Goal: Task Accomplishment & Management: Use online tool/utility

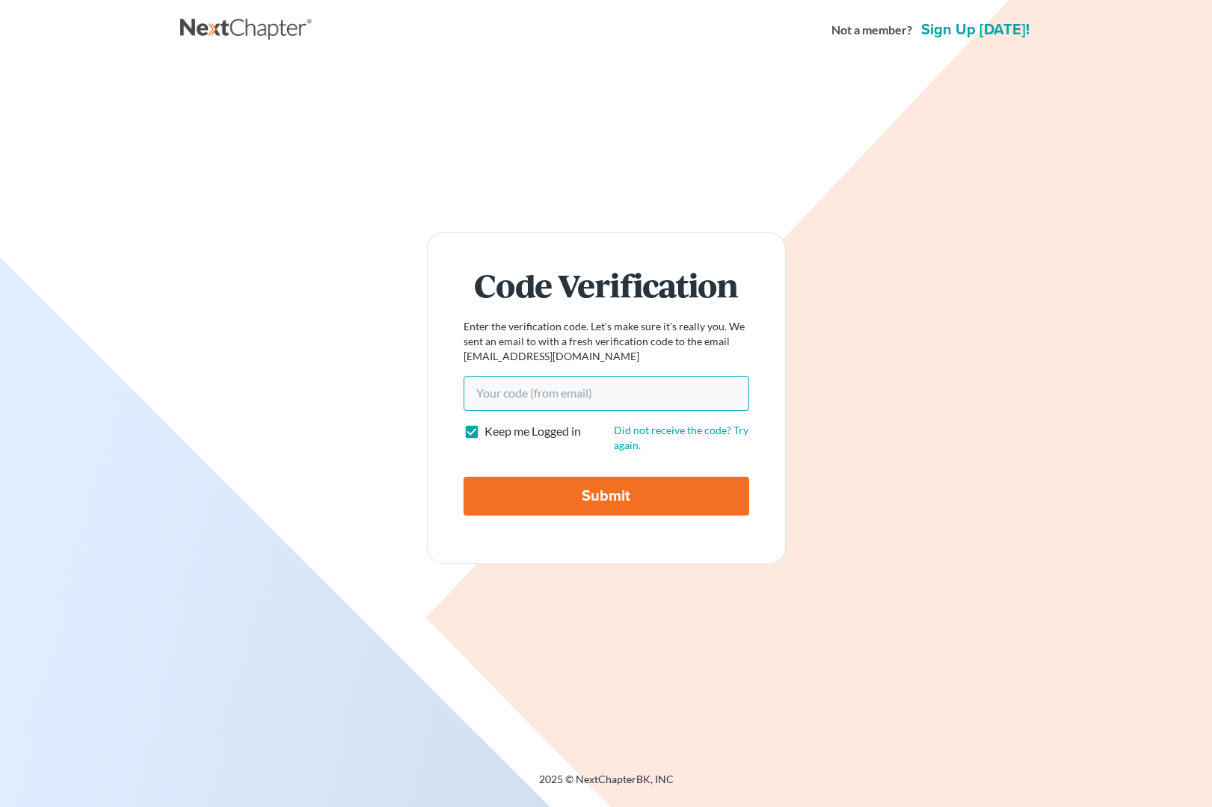
click at [582, 398] on input "Your code(from email)" at bounding box center [606, 393] width 286 height 34
paste input "cd64e4"
type input "cd64e4"
click at [596, 498] on input "Submit" at bounding box center [606, 496] width 286 height 39
type input "Thinking..."
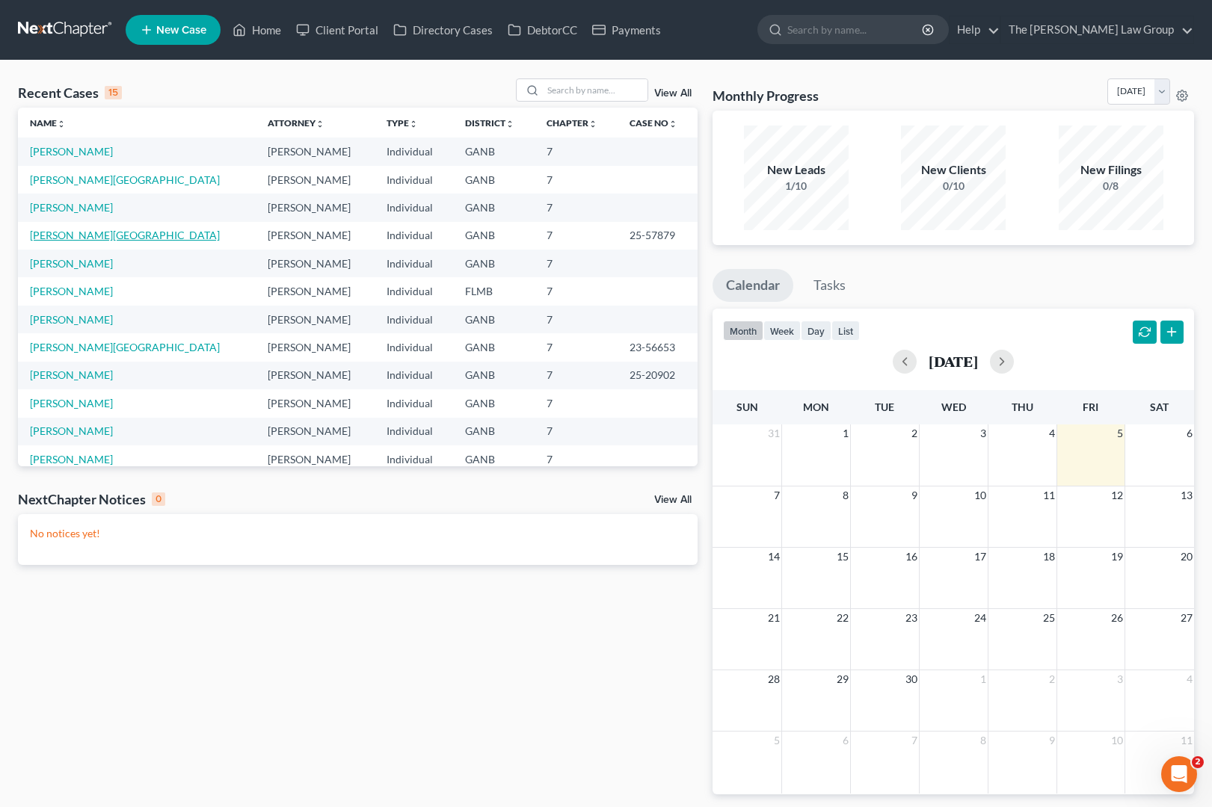
click at [82, 238] on link "Castle, Shanita" at bounding box center [125, 235] width 190 height 13
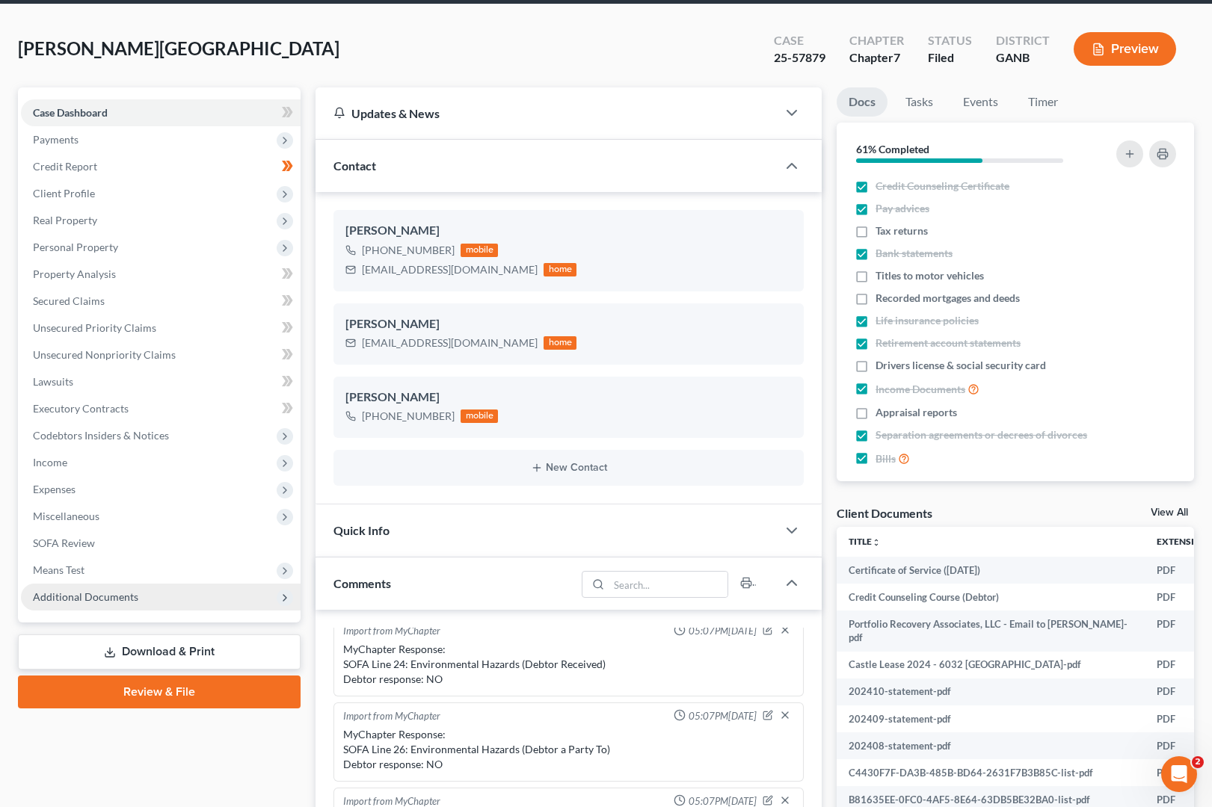
scroll to position [58, 0]
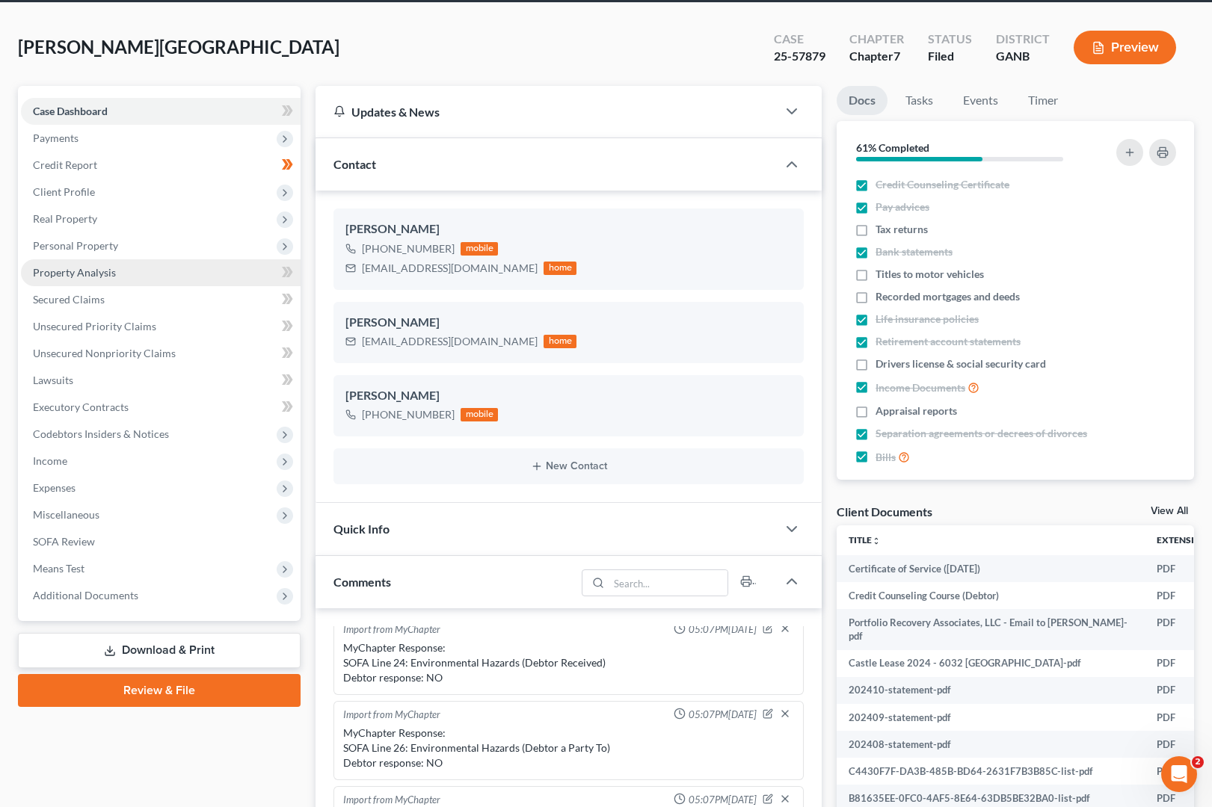
click at [75, 269] on span "Property Analysis" at bounding box center [74, 272] width 83 height 13
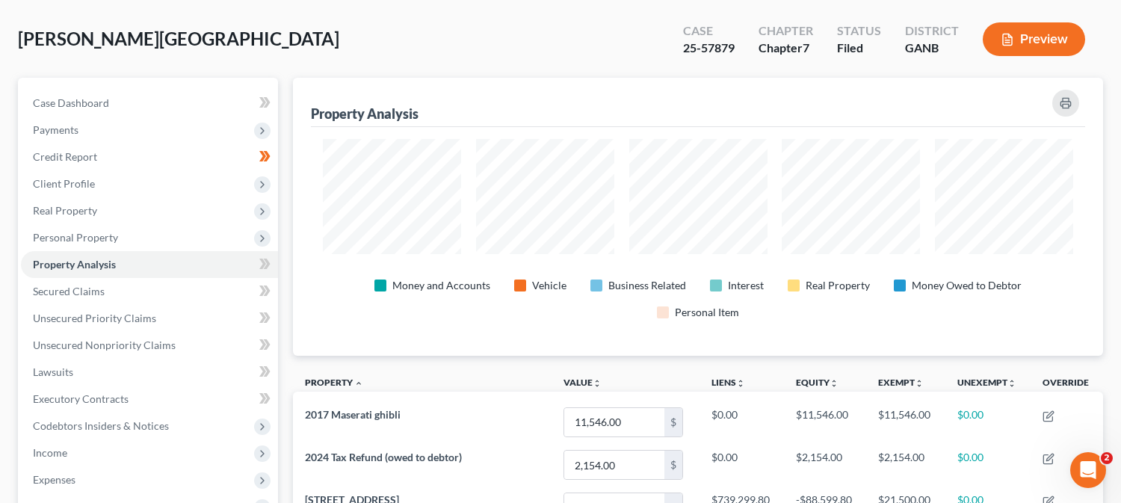
scroll to position [143, 0]
